Goal: Task Accomplishment & Management: Complete application form

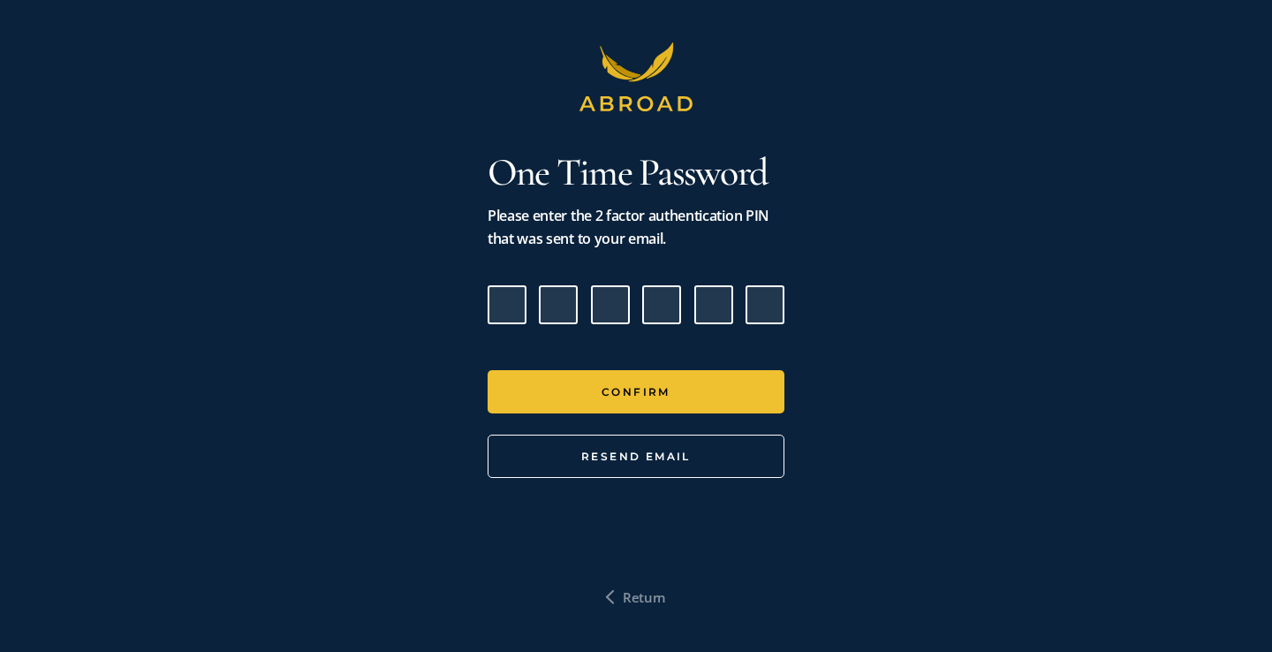
click at [512, 307] on input "Please enter verification code. Digit 1" at bounding box center [507, 304] width 39 height 39
paste input "0"
type input "0"
type input "9"
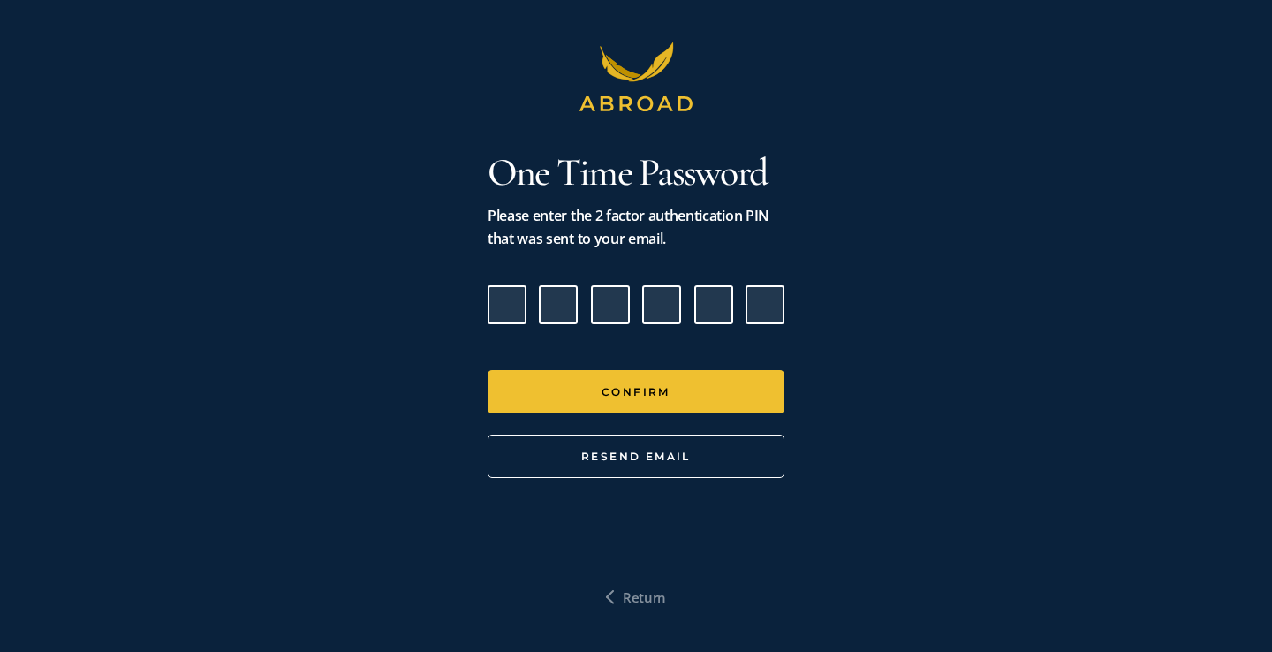
type input "4"
type input "0"
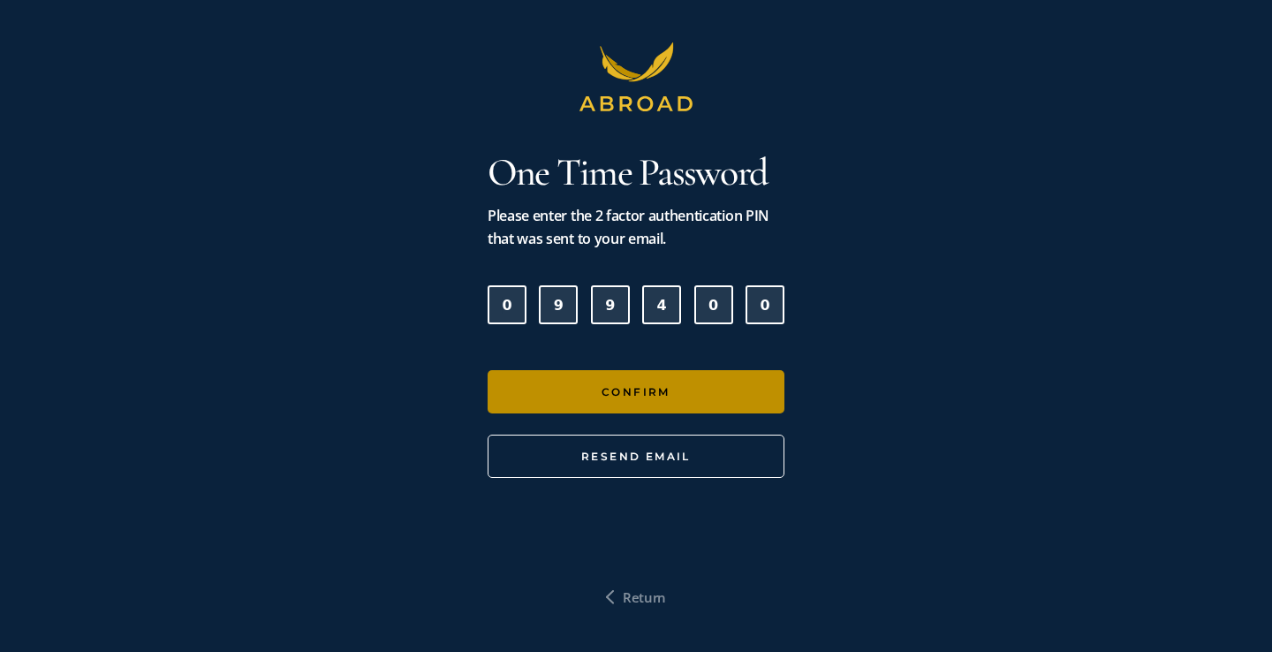
click at [609, 392] on button "Confirm" at bounding box center [636, 391] width 297 height 43
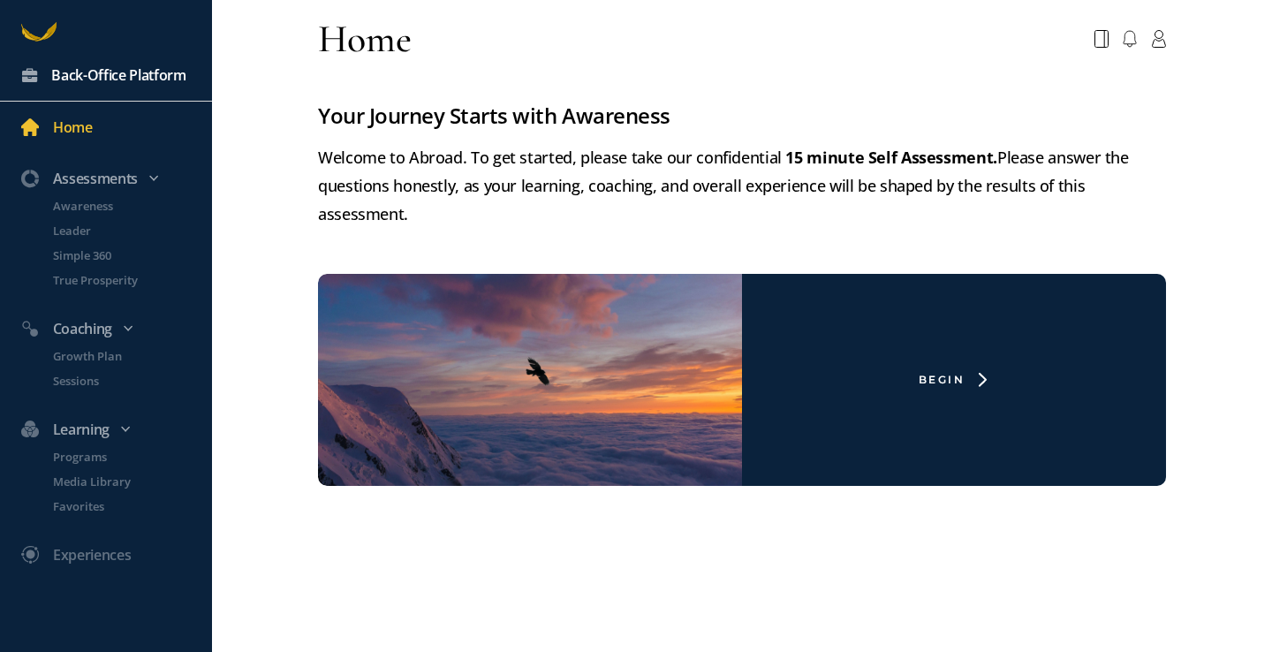
click at [88, 74] on div "Back-Office Platform" at bounding box center [118, 75] width 135 height 23
